Goal: Task Accomplishment & Management: Complete application form

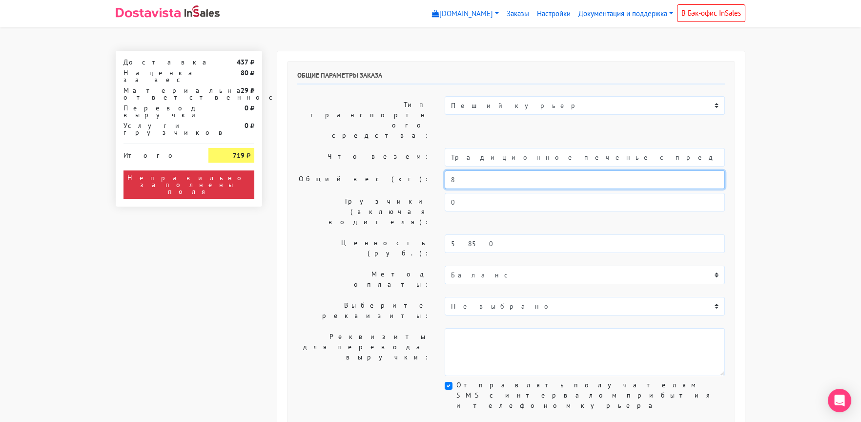
drag, startPoint x: 465, startPoint y: 150, endPoint x: 424, endPoint y: 151, distance: 41.5
click at [424, 170] on div "Общий вес (кг): 8" at bounding box center [511, 179] width 442 height 19
type input "1,5"
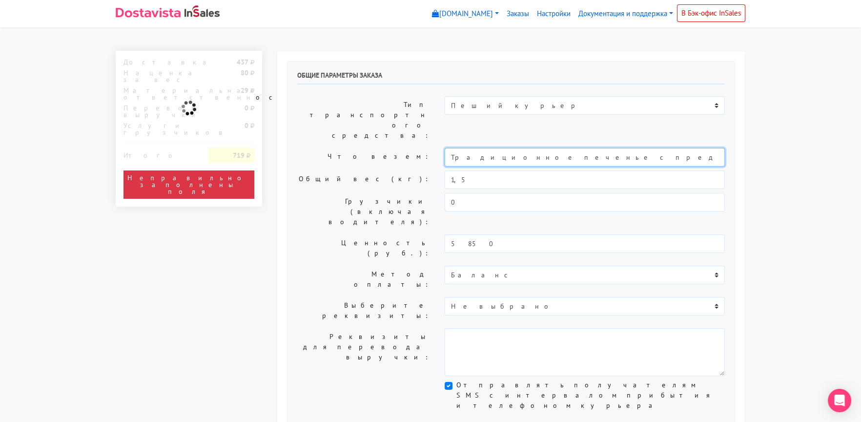
click at [450, 148] on input "Традиционное печенье с предсказаниями (Текст на заказ)" at bounding box center [585, 157] width 280 height 19
type input "Короб: 30*30*30 см, 1,5 кг. // Традиционное печенье с предсказаниями (Текст на …"
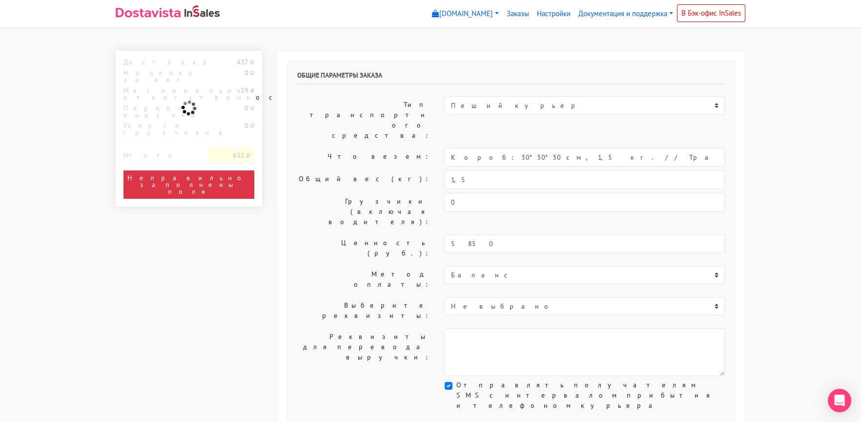
click at [299, 170] on label "Общий вес (кг):" at bounding box center [363, 179] width 147 height 19
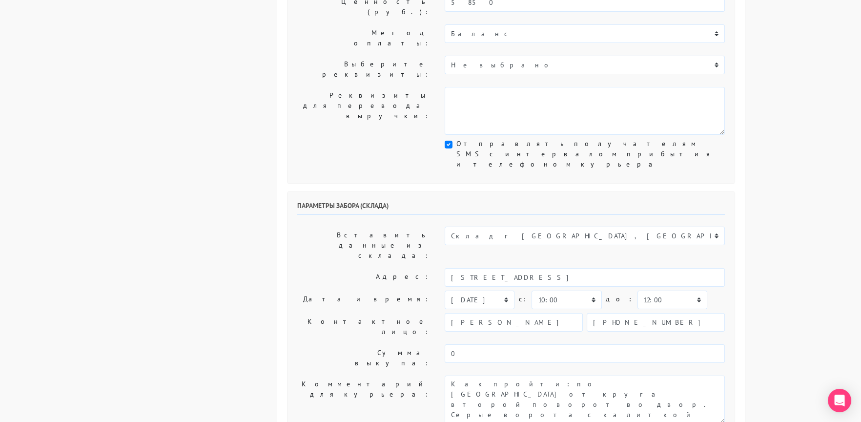
scroll to position [243, 0]
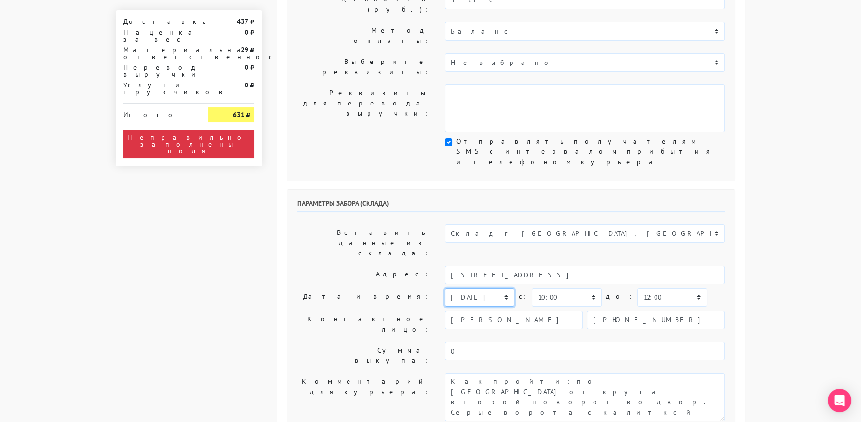
click at [464, 288] on select "[DATE] [DATE] [DATE] [DATE] [DATE] [DATE] [DATE] [DATE] [DATE]" at bounding box center [480, 297] width 70 height 19
click at [445, 288] on select "[DATE] [DATE] [DATE] [DATE] [DATE] [DATE] [DATE] [DATE] [DATE]" at bounding box center [480, 297] width 70 height 19
click at [466, 288] on select "[DATE] [DATE] [DATE] [DATE] [DATE] [DATE] [DATE] [DATE] [DATE]" at bounding box center [480, 297] width 70 height 19
select select "[DATE]"
click at [445, 288] on select "[DATE] [DATE] [DATE] [DATE] [DATE] [DATE] [DATE] [DATE] [DATE]" at bounding box center [480, 297] width 70 height 19
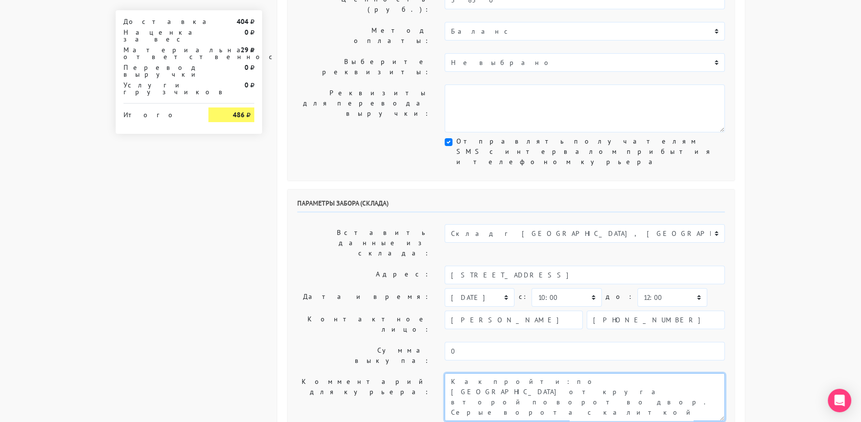
click at [450, 373] on textarea "Как пройти: по [GEOGRAPHIC_DATA] от круга второй поворот во двор. Серые ворота …" at bounding box center [585, 397] width 280 height 48
type textarea "Заказ 30256. Как пройти: по [GEOGRAPHIC_DATA] от круга второй поворот во двор. …"
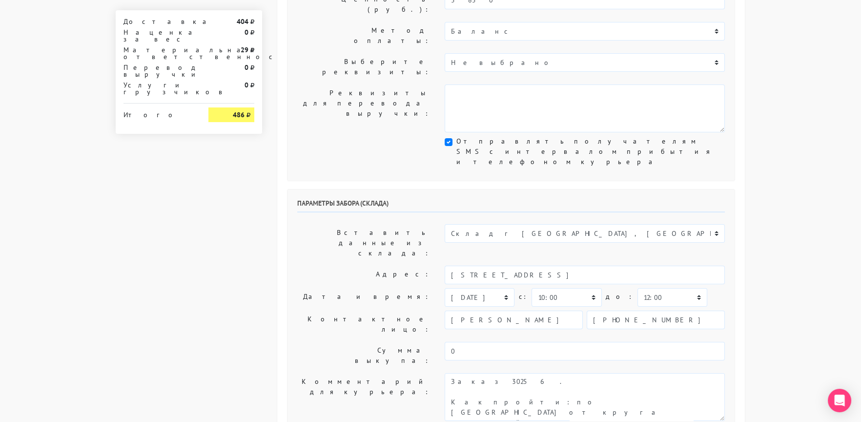
click at [318, 265] on label "Адрес:" at bounding box center [363, 274] width 147 height 19
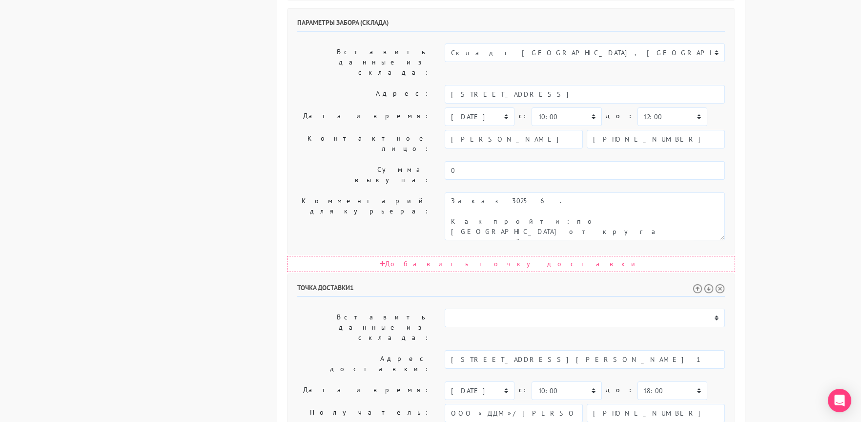
scroll to position [439, 0]
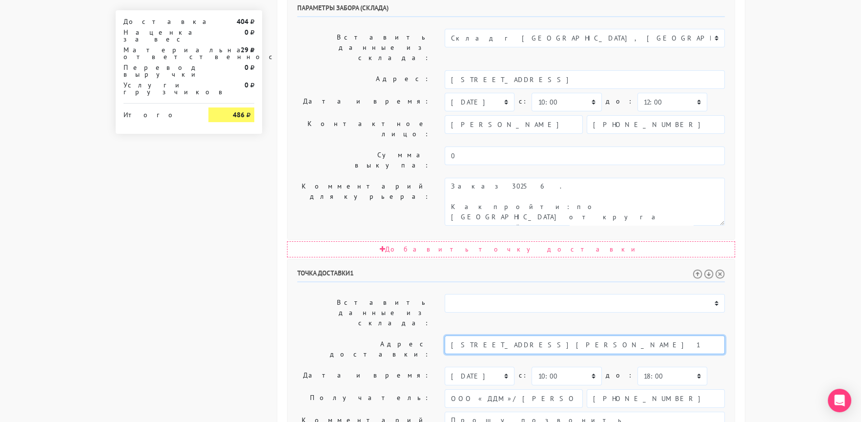
click at [479, 335] on input "[STREET_ADDRESS][PERSON_NAME] 1" at bounding box center [585, 344] width 280 height 19
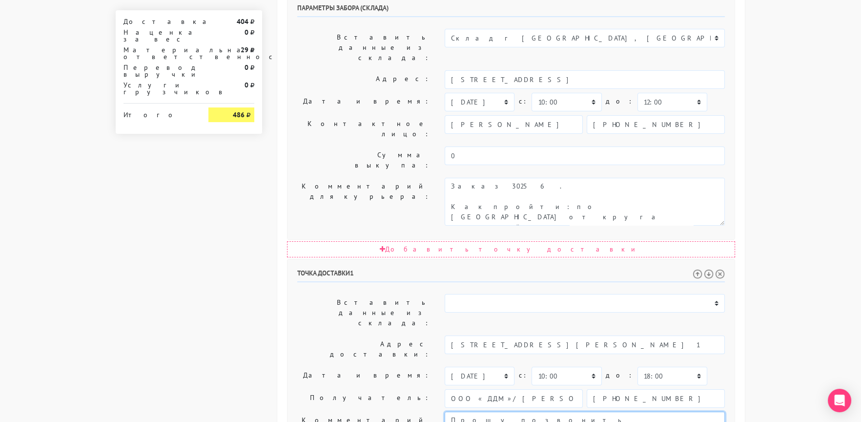
scroll to position [10, 0]
drag, startPoint x: 594, startPoint y: 258, endPoint x: 655, endPoint y: 334, distance: 97.2
click at [655, 334] on div "Точка доставки 1 Вставить данные из склада: Склад г [GEOGRAPHIC_DATA], [GEOGRAP…" at bounding box center [510, 428] width 447 height 338
paste textarea "[STREET_ADDRESS][PERSON_NAME] 1"
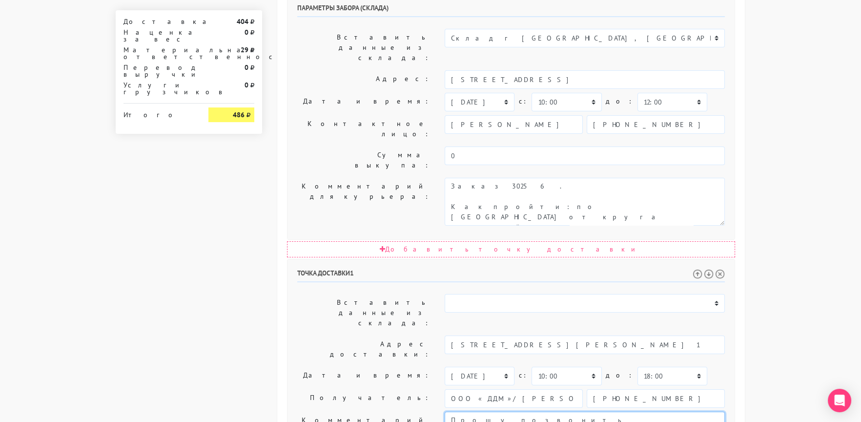
type textarea "Прошу позвонить получателю перед выездом. До 18.00. [STREET_ADDRESS][PERSON_NAM…"
click at [313, 366] on label "Дата и время:" at bounding box center [363, 375] width 147 height 19
click at [637, 366] on select "00:00 00:30 01:00 01:30 02:00 02:30 03:00 03:30 04:00 04:30 05:00 05:30 06:00 0…" at bounding box center [672, 375] width 70 height 19
select select "17:30"
click at [637, 366] on select "00:00 00:30 01:00 01:30 02:00 02:30 03:00 03:30 04:00 04:30 05:00 05:30 06:00 0…" at bounding box center [672, 375] width 70 height 19
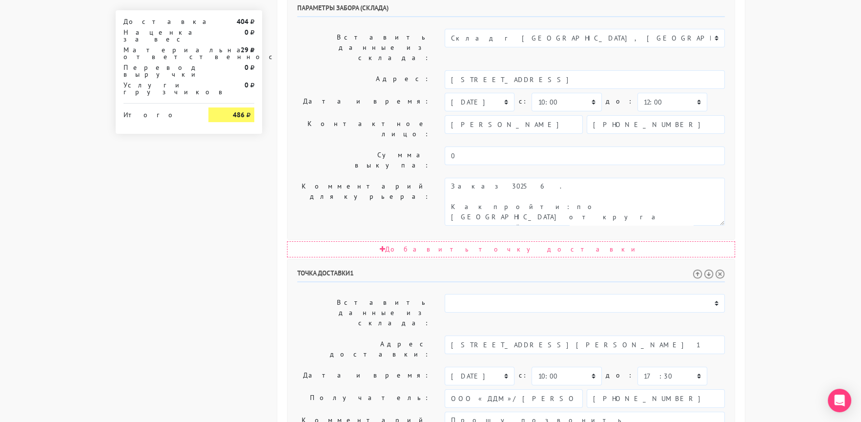
click at [324, 389] on label "Получатель:" at bounding box center [363, 398] width 147 height 19
